Goal: Task Accomplishment & Management: Manage account settings

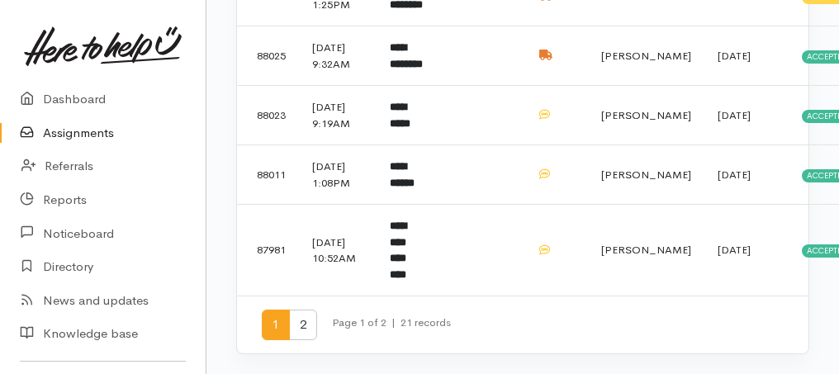
scroll to position [1422, 0]
click at [301, 329] on span "2" at bounding box center [303, 325] width 28 height 31
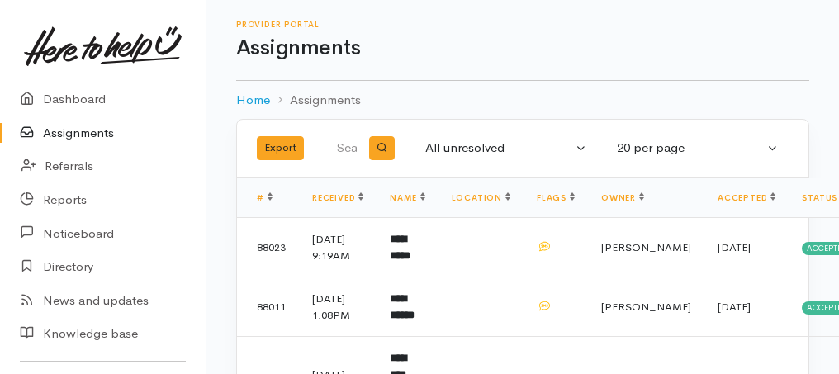
scroll to position [219, 0]
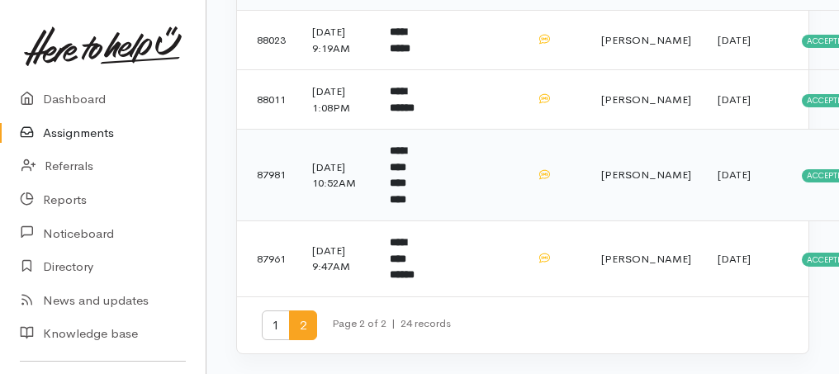
click at [406, 193] on b "**********" at bounding box center [398, 174] width 17 height 59
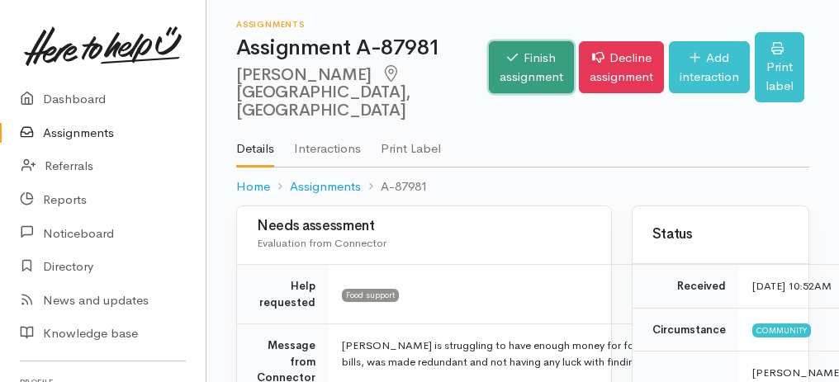
click at [533, 48] on link "Finish assignment" at bounding box center [531, 67] width 85 height 52
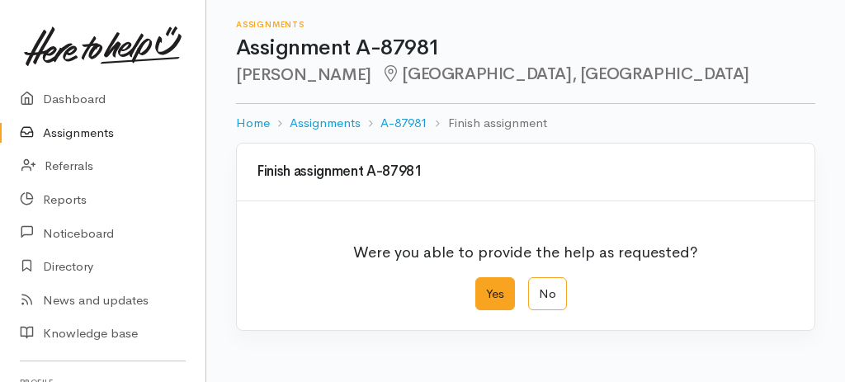
click at [488, 282] on label "Yes" at bounding box center [496, 294] width 40 height 34
click at [486, 282] on input "Yes" at bounding box center [481, 282] width 11 height 11
radio input "true"
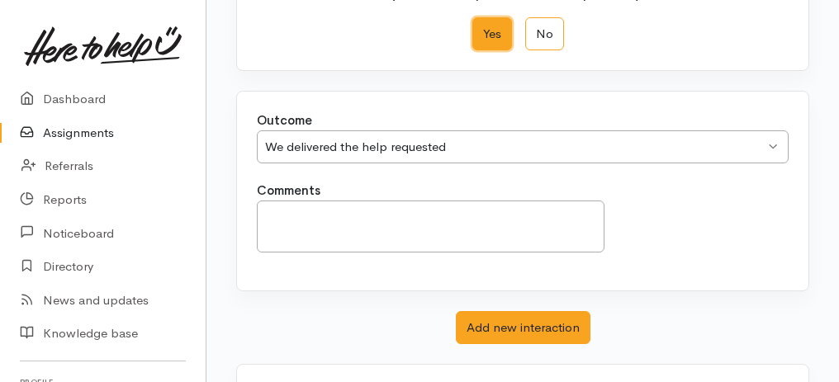
scroll to position [329, 0]
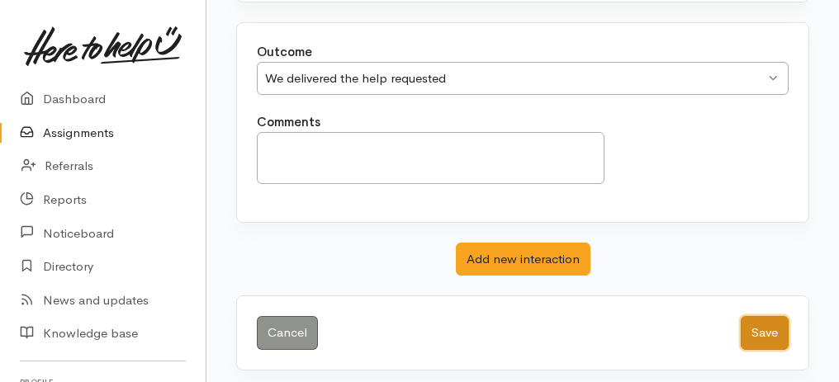
click at [778, 327] on button "Save" at bounding box center [765, 333] width 48 height 34
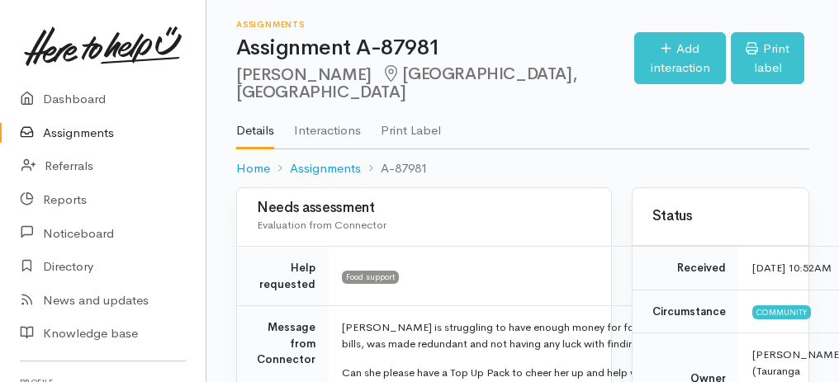
click at [95, 130] on link "Assignments" at bounding box center [103, 133] width 206 height 34
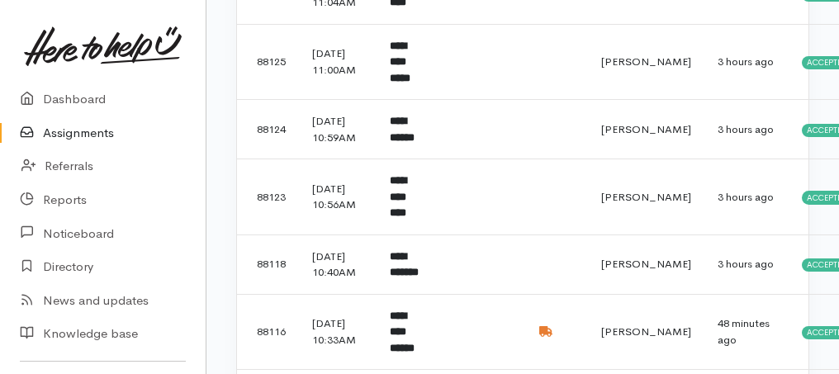
scroll to position [605, 0]
